Goal: Task Accomplishment & Management: Manage account settings

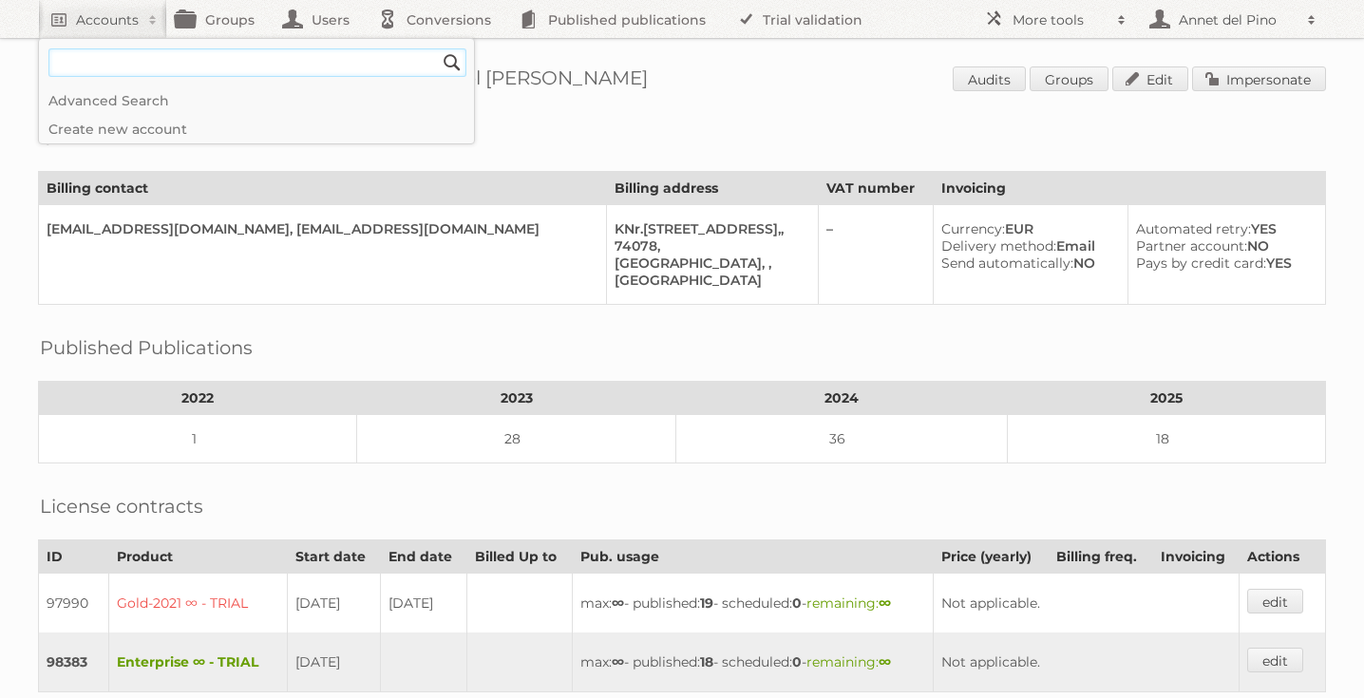
paste input"] "[PERSON_NAME][EMAIL_ADDRESS][PERSON_NAME][DOMAIN_NAME]"
type input"] "[PERSON_NAME][EMAIL_ADDRESS][PERSON_NAME][DOMAIN_NAME]"
click at [438, 48] on input "Search" at bounding box center [452, 62] width 28 height 28
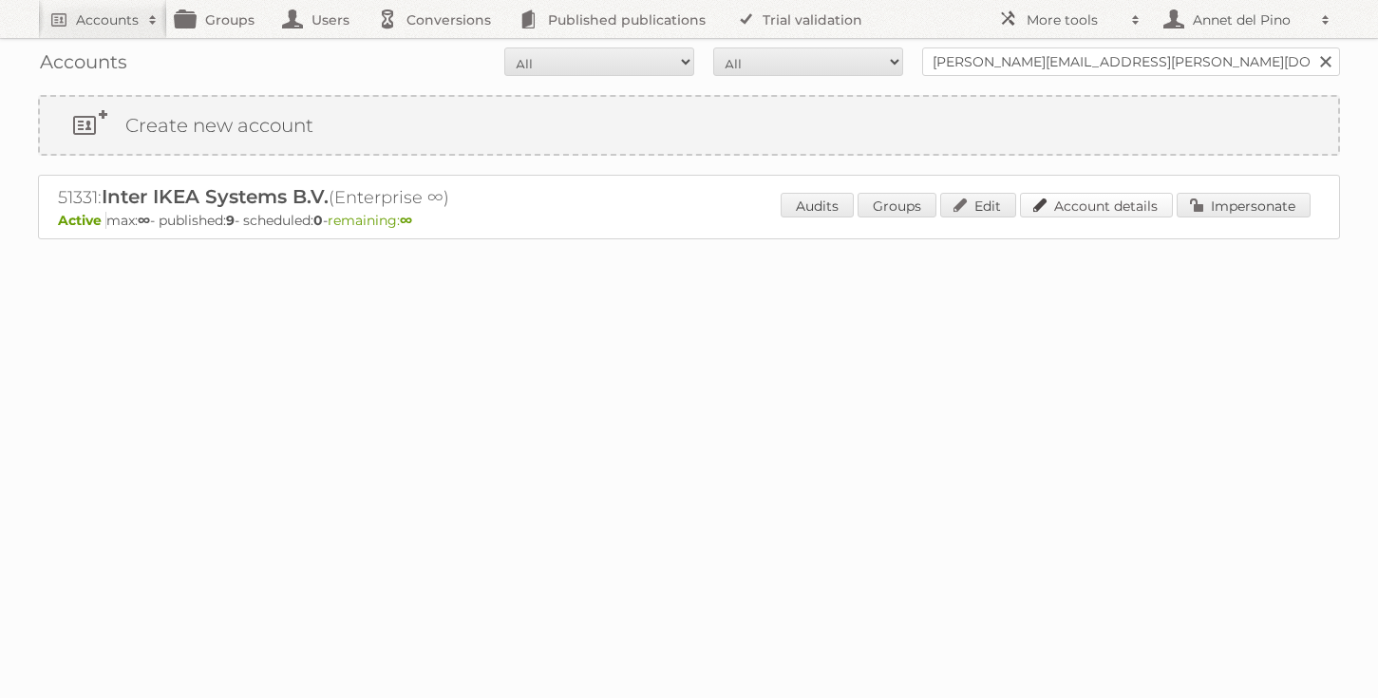
click at [1132, 207] on link "Account details" at bounding box center [1096, 205] width 153 height 25
